Goal: Task Accomplishment & Management: Manage account settings

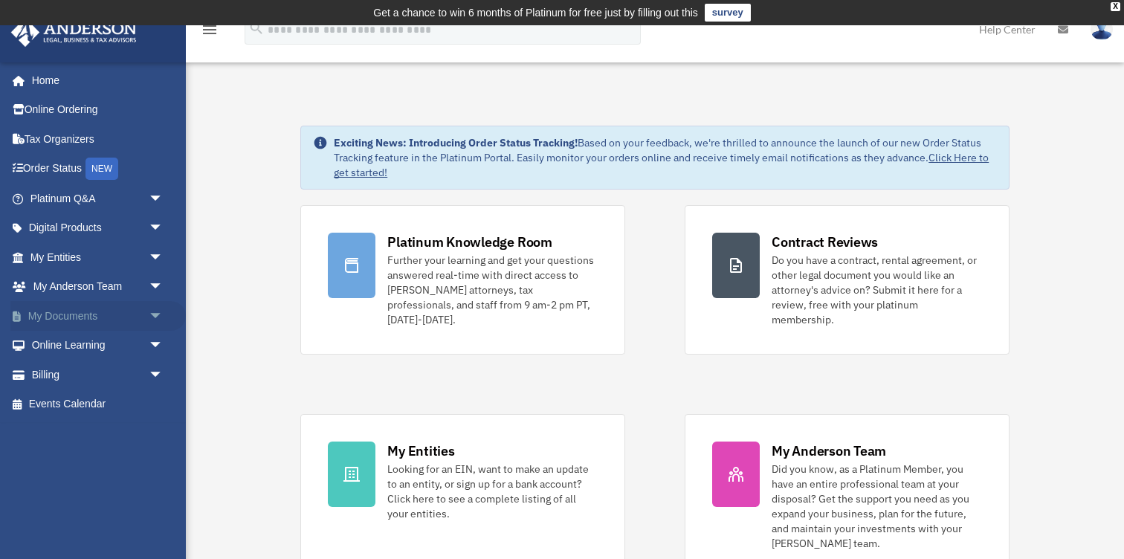
click at [100, 314] on link "My Documents arrow_drop_down" at bounding box center [97, 316] width 175 height 30
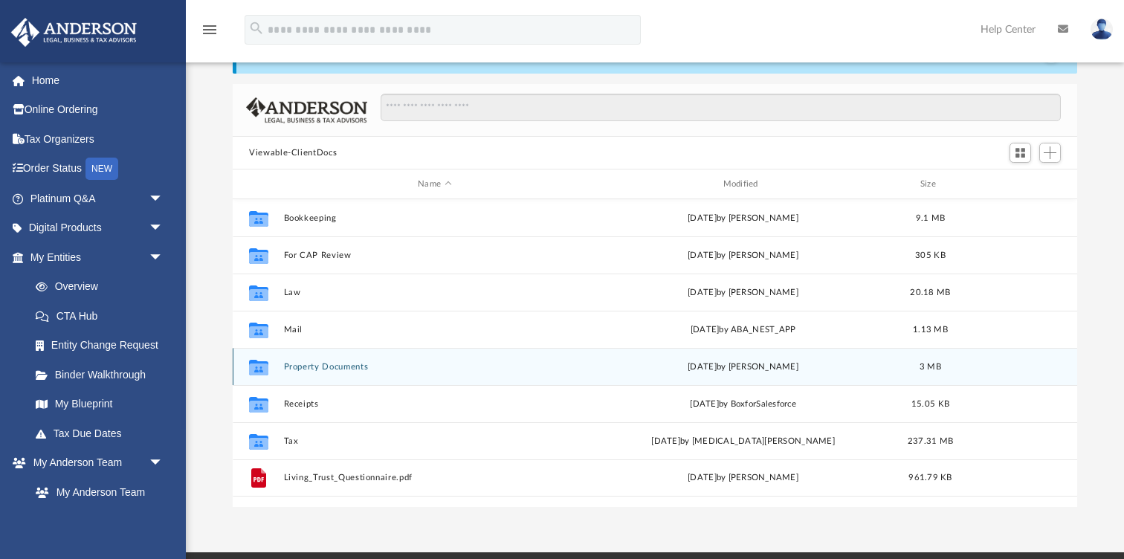
scroll to position [98, 0]
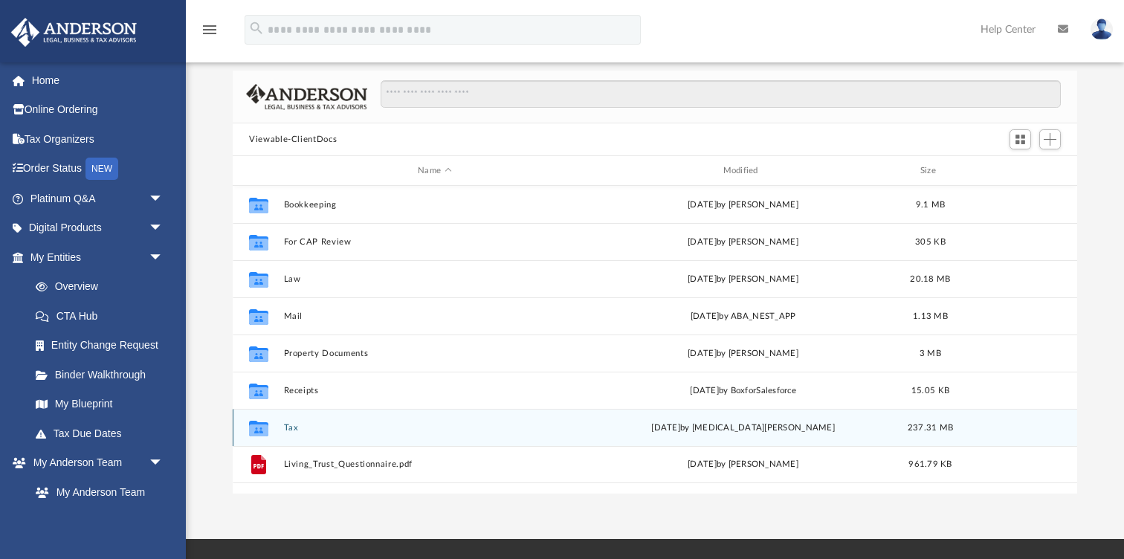
click at [291, 431] on button "Tax" at bounding box center [435, 428] width 302 height 10
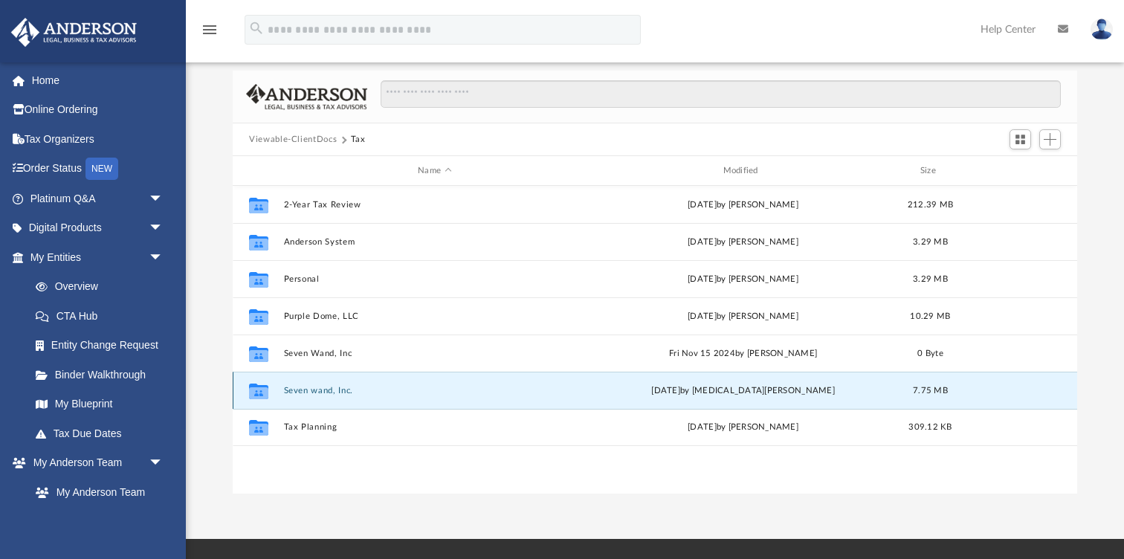
click at [312, 393] on button "Seven wand, Inc." at bounding box center [435, 391] width 302 height 10
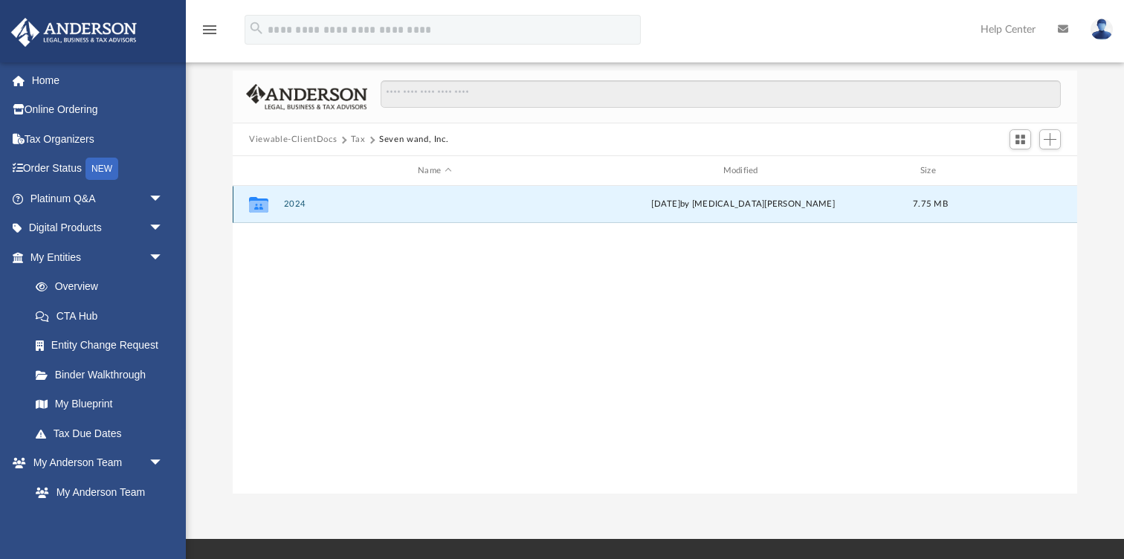
click at [291, 202] on button "2024" at bounding box center [435, 204] width 302 height 10
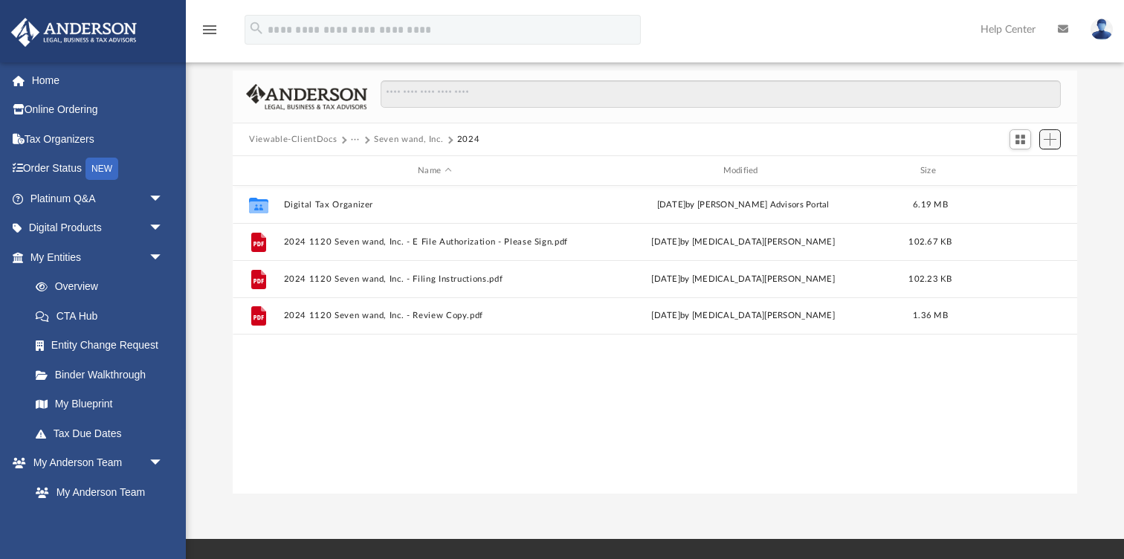
click at [1051, 140] on span "Add" at bounding box center [1050, 139] width 13 height 13
click at [1035, 169] on li "Upload" at bounding box center [1029, 169] width 48 height 16
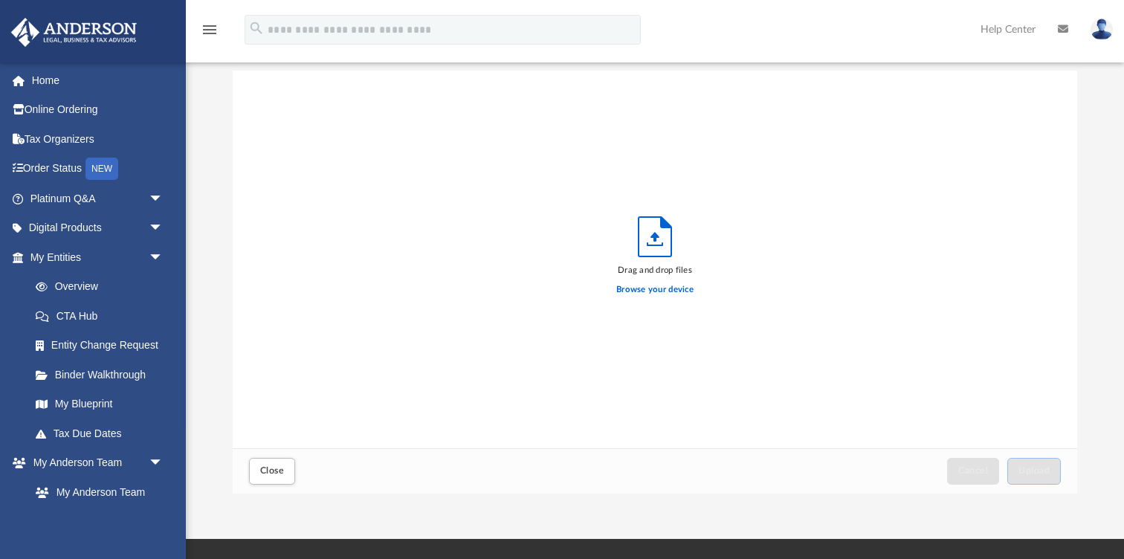
scroll to position [377, 844]
click at [676, 289] on label "Browse your device" at bounding box center [654, 289] width 77 height 13
click at [0, 0] on input "Browse your device" at bounding box center [0, 0] width 0 height 0
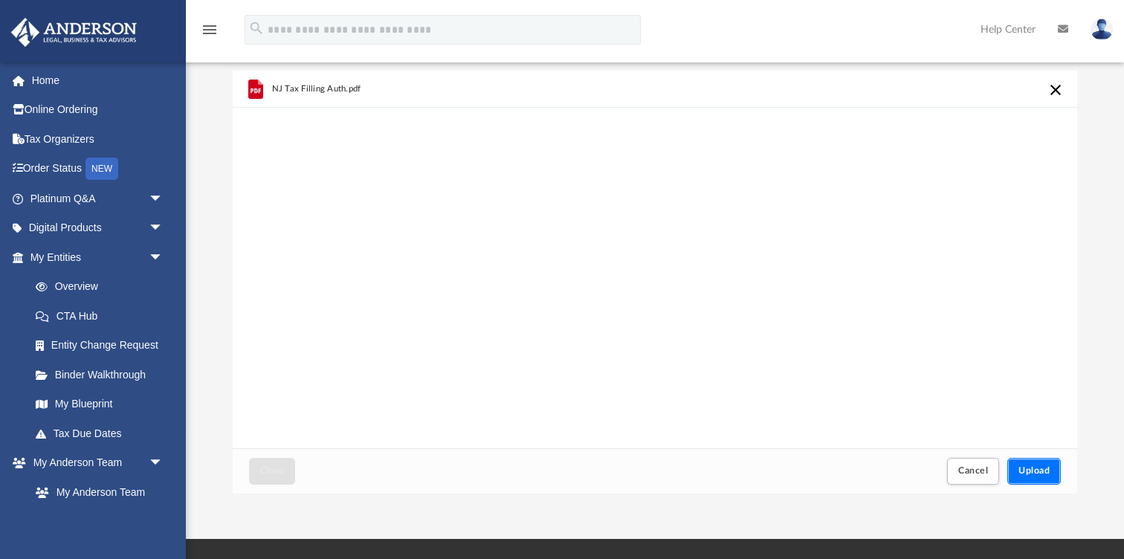
click at [1037, 470] on span "Upload" at bounding box center [1033, 470] width 31 height 9
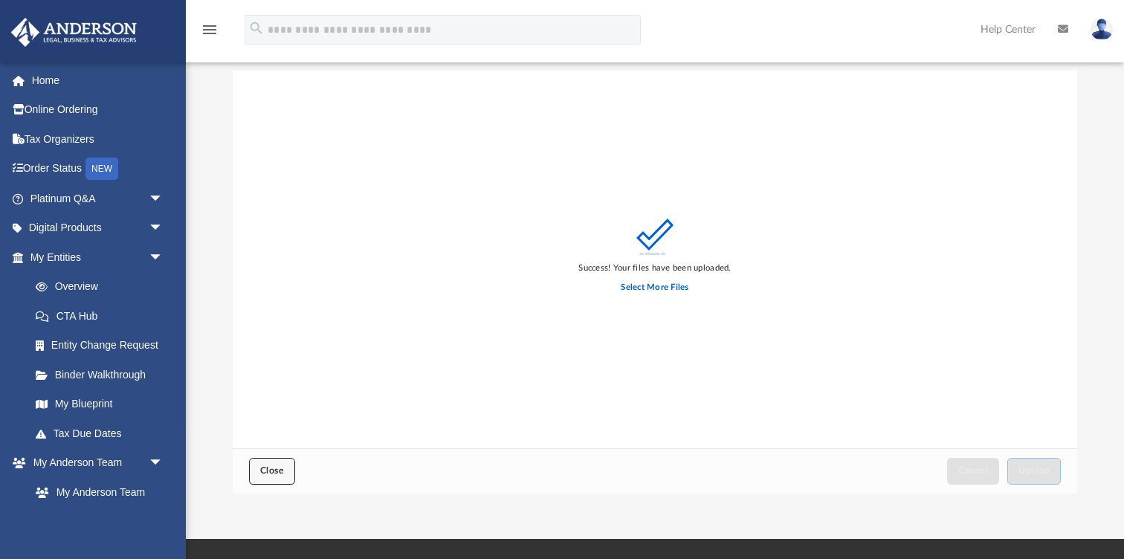
click at [272, 470] on span "Close" at bounding box center [272, 470] width 24 height 9
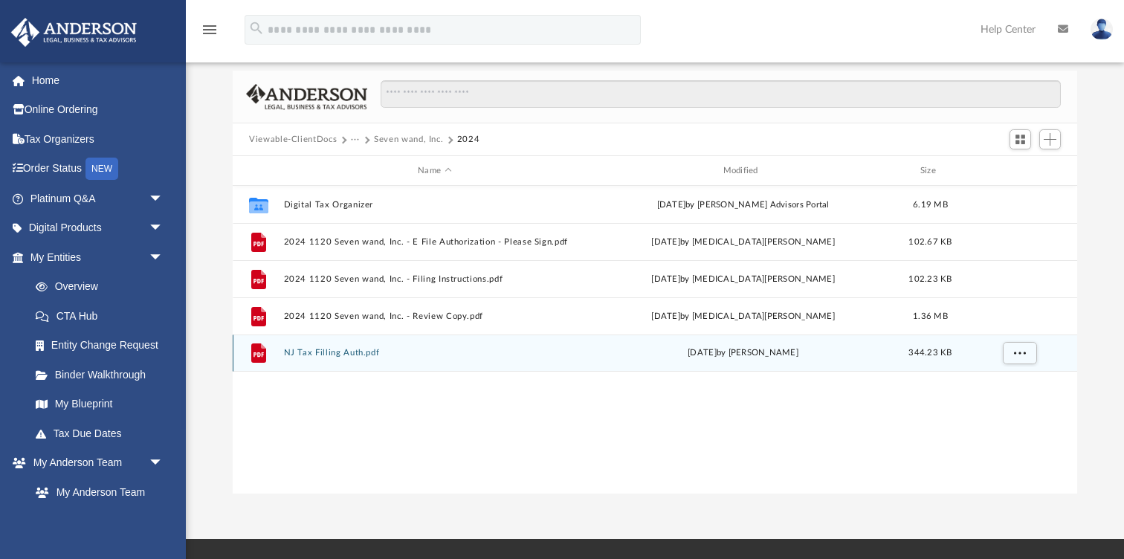
click at [355, 350] on button "NJ Tax Filling Auth.pdf" at bounding box center [435, 353] width 302 height 10
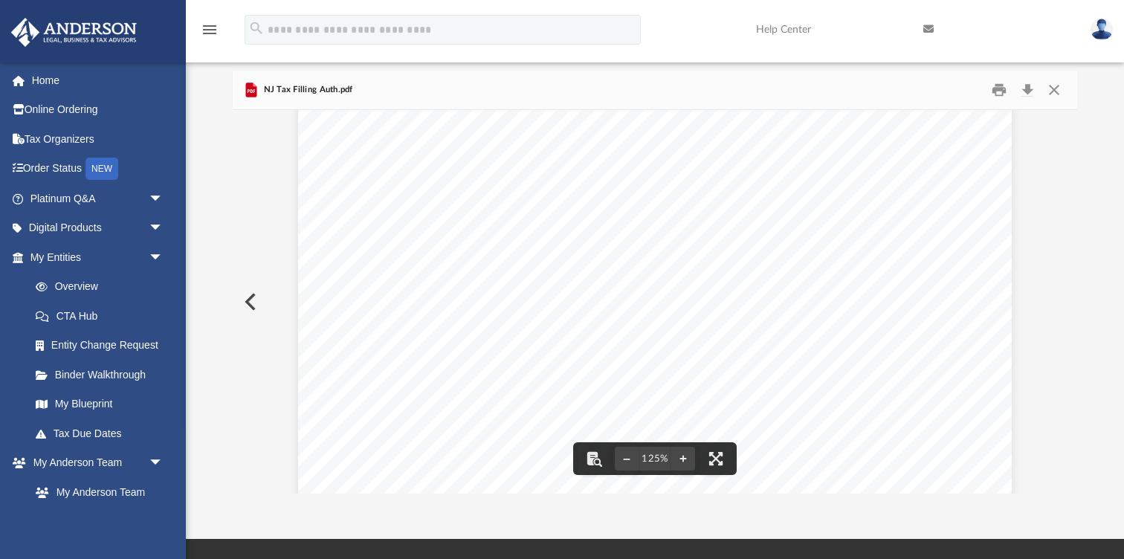
scroll to position [340, 0]
click at [1056, 89] on button "Close" at bounding box center [1054, 90] width 27 height 23
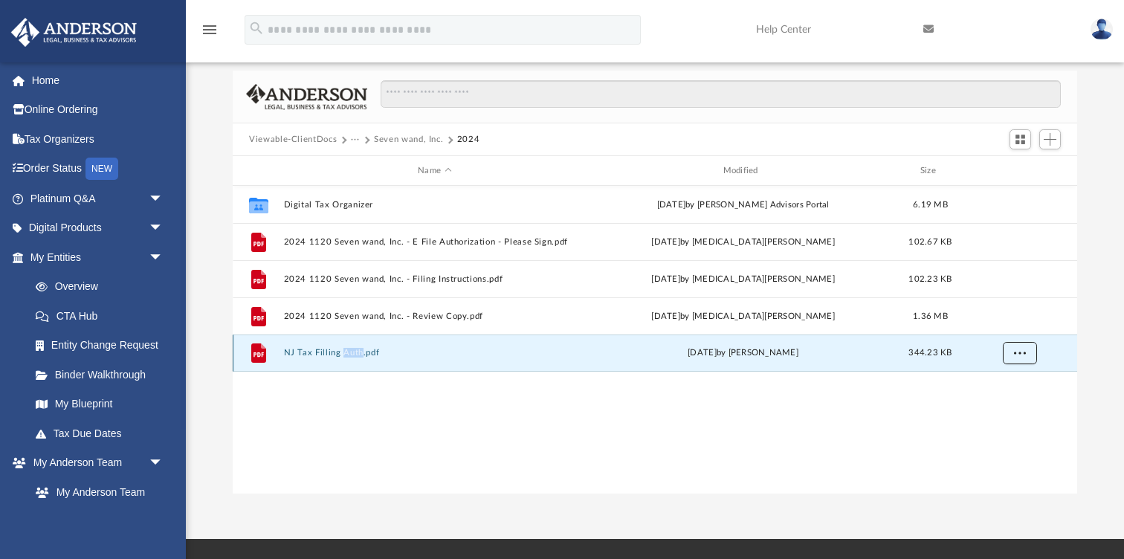
click at [1022, 359] on button "More options" at bounding box center [1020, 353] width 34 height 22
click at [801, 415] on div "Collaborated Folder Digital Tax Organizer [DATE] by [PERSON_NAME] Advisors Port…" at bounding box center [655, 340] width 844 height 309
click at [346, 354] on button "NJ Tax Filling Auth.pdf" at bounding box center [435, 353] width 302 height 10
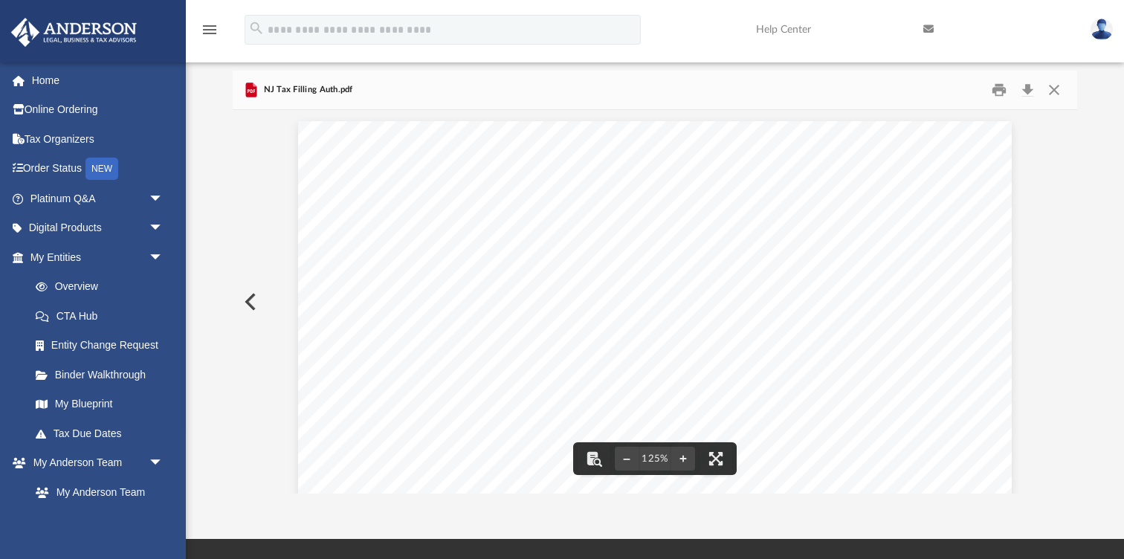
click at [252, 291] on button "Preview" at bounding box center [249, 302] width 33 height 42
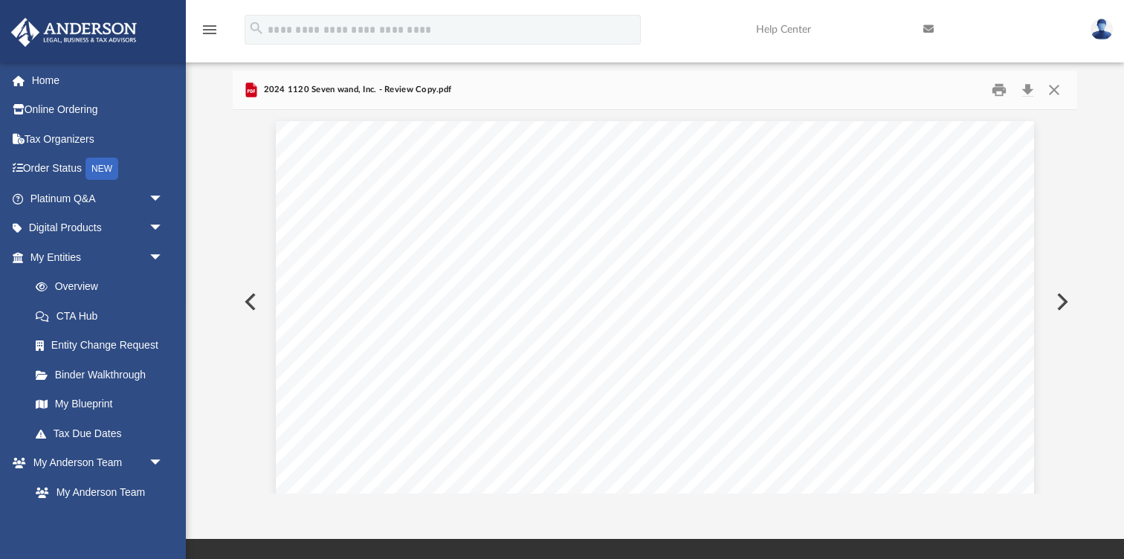
scroll to position [39140, 0]
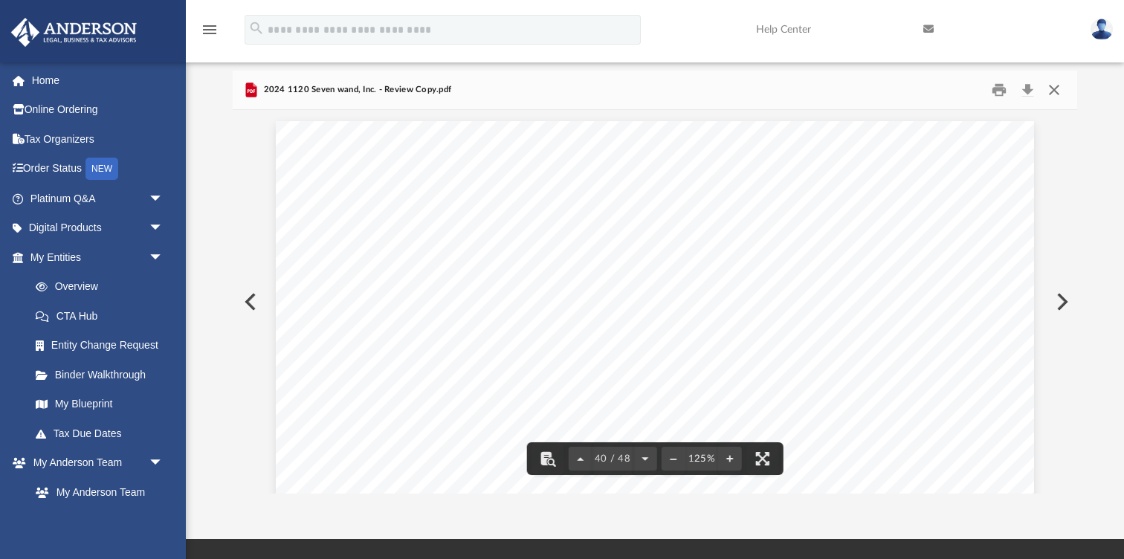
click at [1056, 91] on button "Close" at bounding box center [1054, 90] width 27 height 23
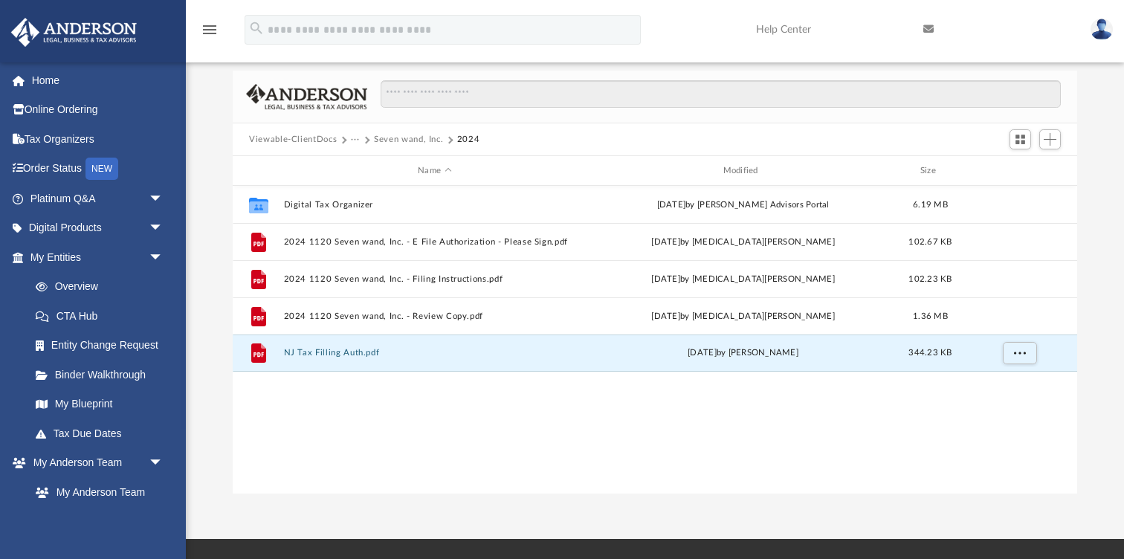
click at [358, 136] on button "···" at bounding box center [356, 139] width 10 height 13
click at [370, 164] on li "Tax" at bounding box center [365, 166] width 14 height 16
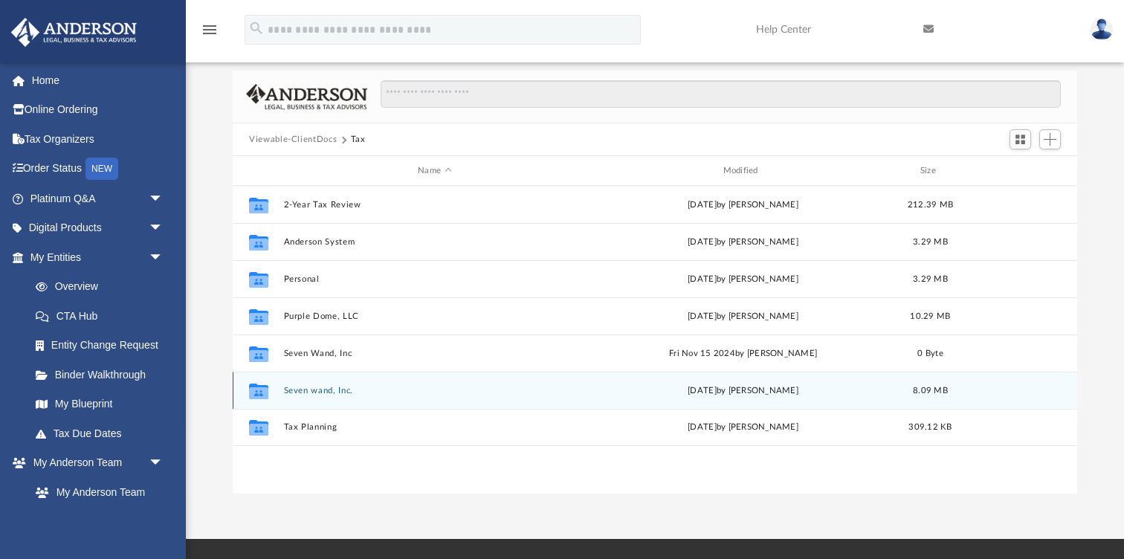
click at [310, 391] on button "Seven wand, Inc." at bounding box center [435, 391] width 302 height 10
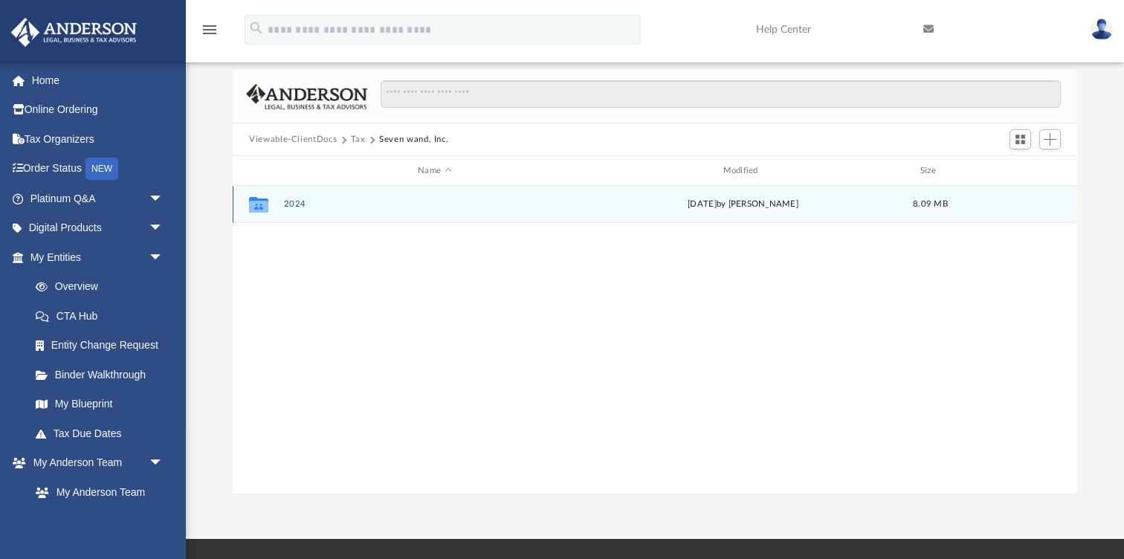
click at [290, 204] on button "2024" at bounding box center [435, 204] width 302 height 10
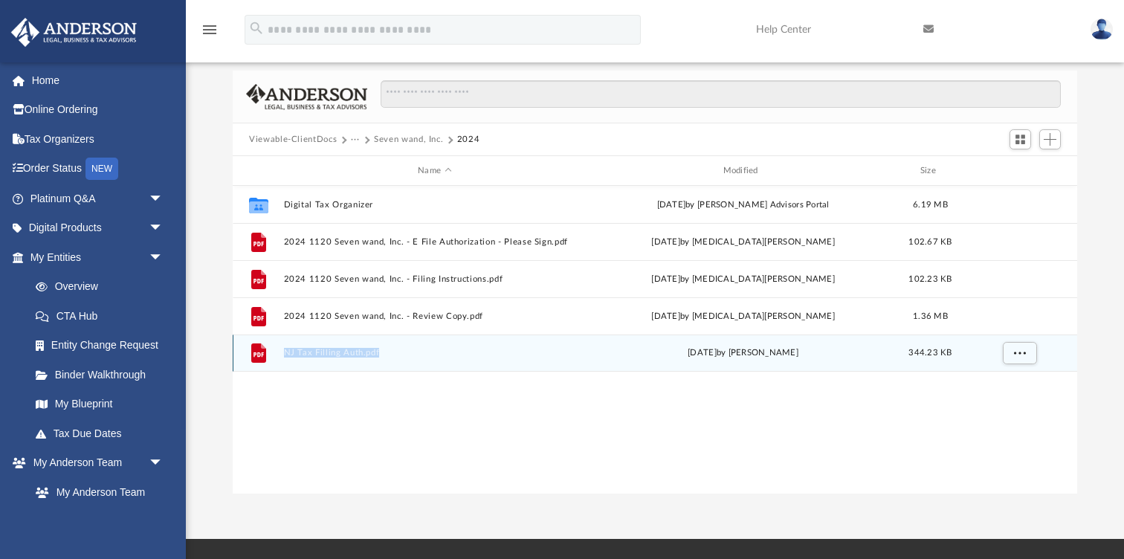
drag, startPoint x: 399, startPoint y: 358, endPoint x: 268, endPoint y: 355, distance: 130.9
click at [268, 355] on div "File NJ Tax Filling Auth.pdf [DATE] by [PERSON_NAME] 344.23 KB" at bounding box center [655, 353] width 844 height 37
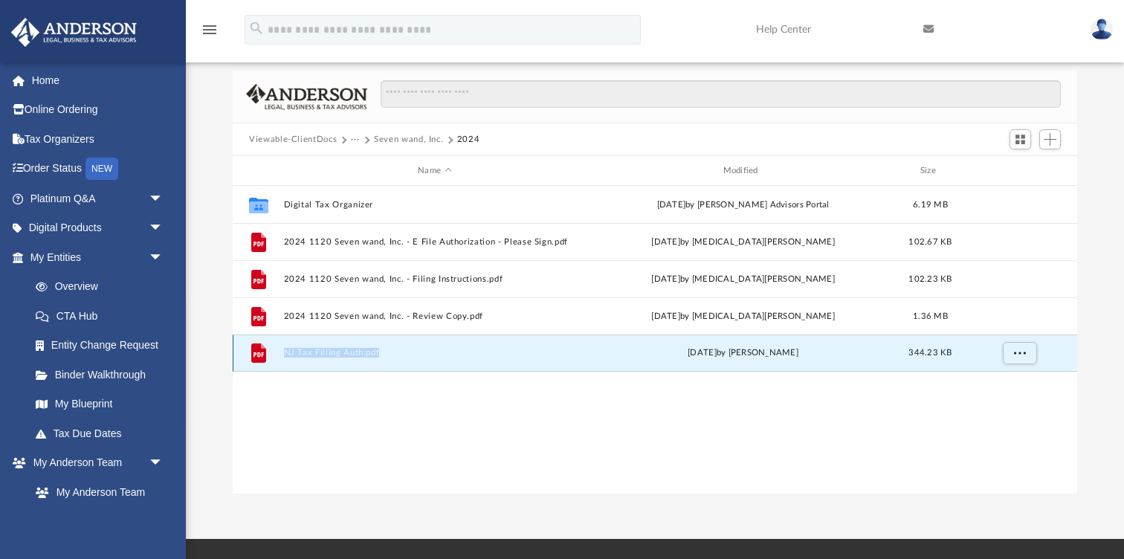
copy button "NJ Tax Filling Auth.pdf"
